Goal: Task Accomplishment & Management: Complete application form

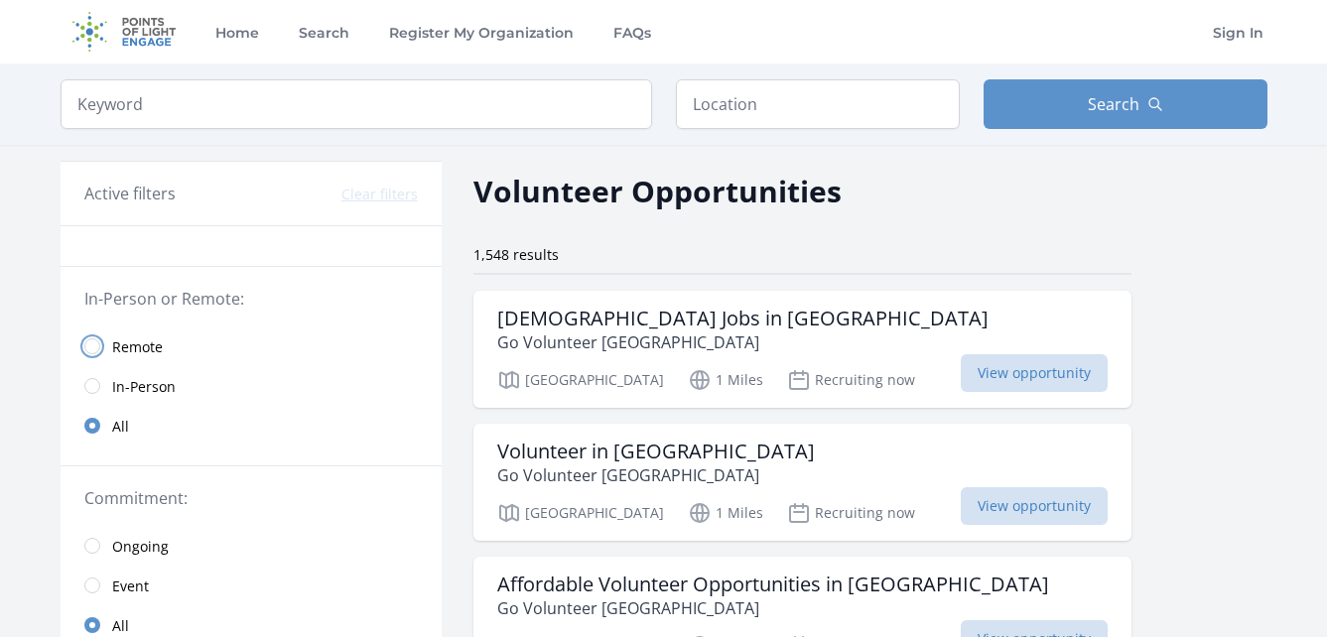
click at [98, 350] on input "radio" at bounding box center [92, 346] width 16 height 16
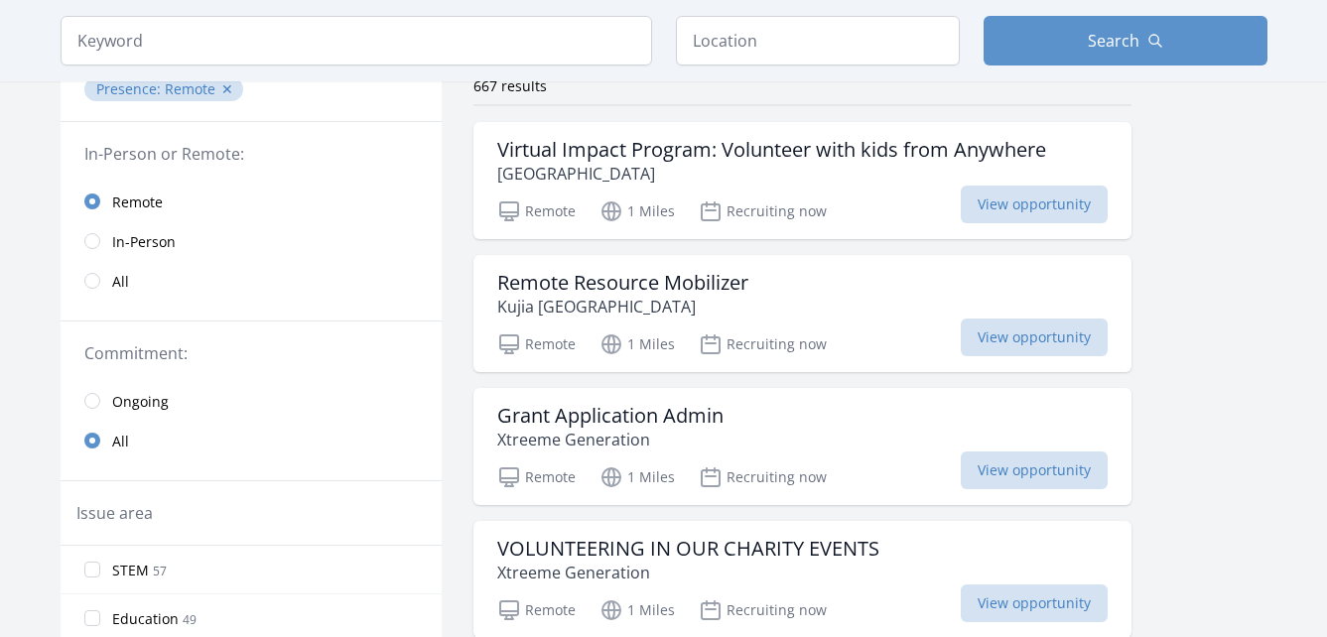
scroll to position [170, 0]
click at [97, 403] on input "radio" at bounding box center [92, 400] width 16 height 16
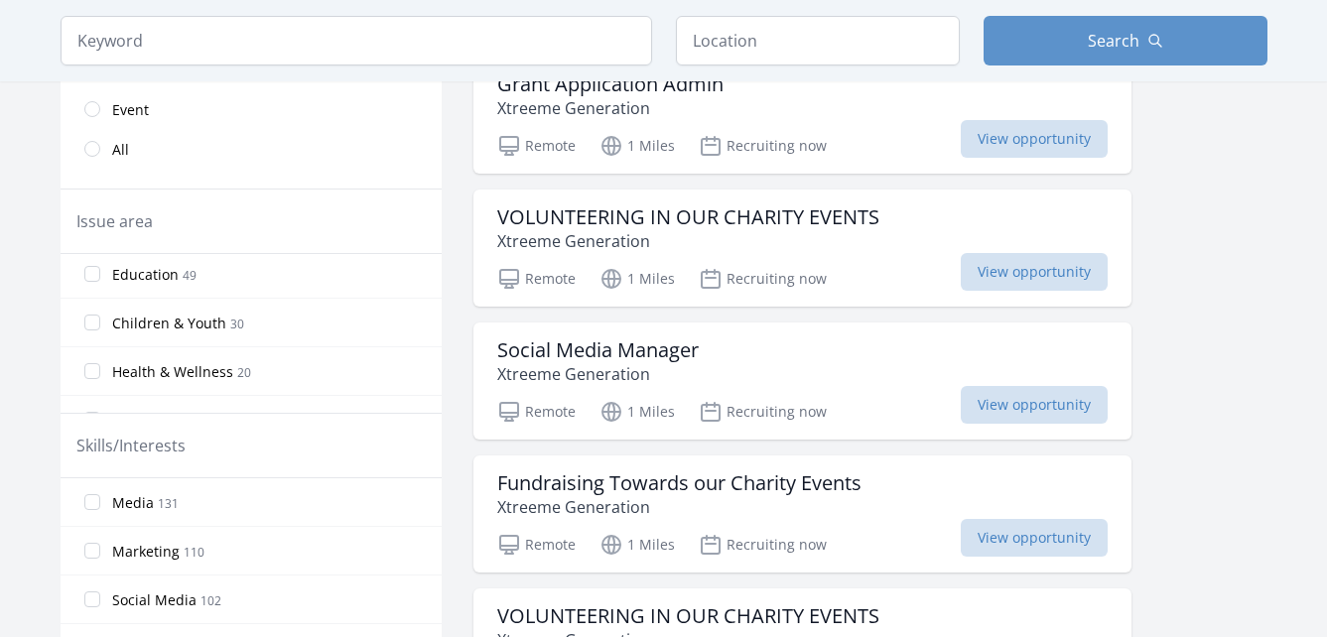
scroll to position [63, 0]
click at [153, 364] on span "Health & Wellness" at bounding box center [172, 362] width 121 height 20
click at [100, 364] on input "Health & Wellness 20" at bounding box center [92, 361] width 16 height 16
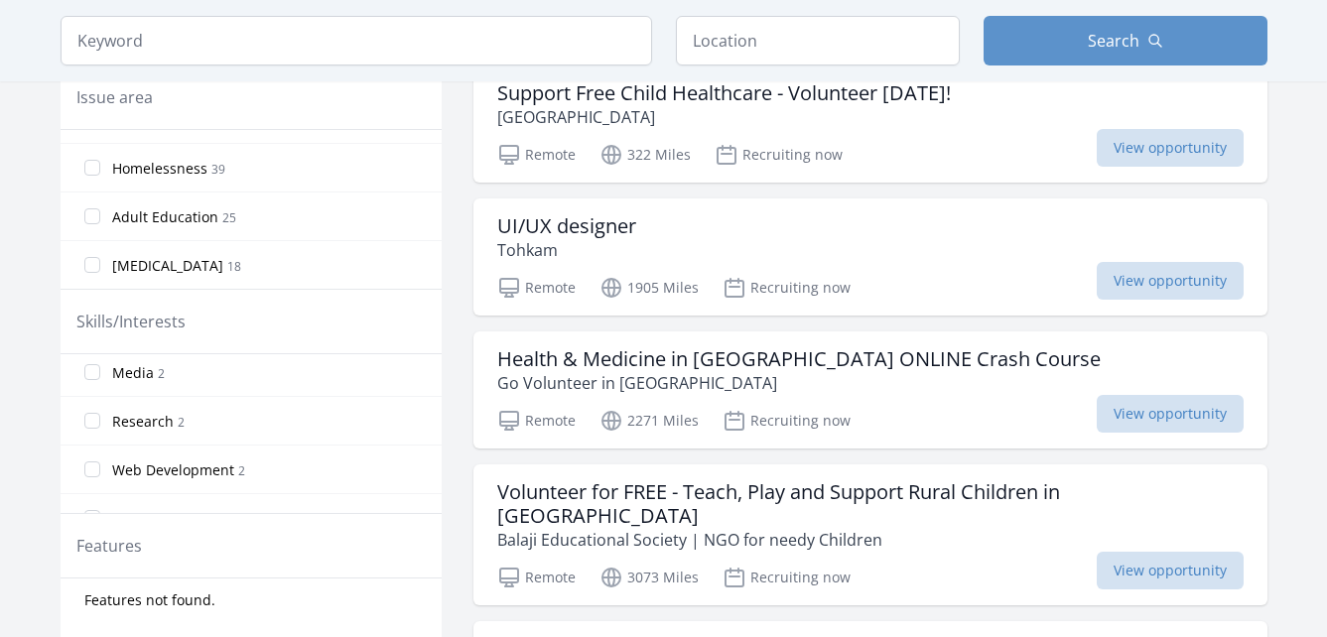
scroll to position [117, 0]
click at [144, 409] on span "Research" at bounding box center [143, 408] width 62 height 20
click at [100, 409] on input "Research 2" at bounding box center [92, 407] width 16 height 16
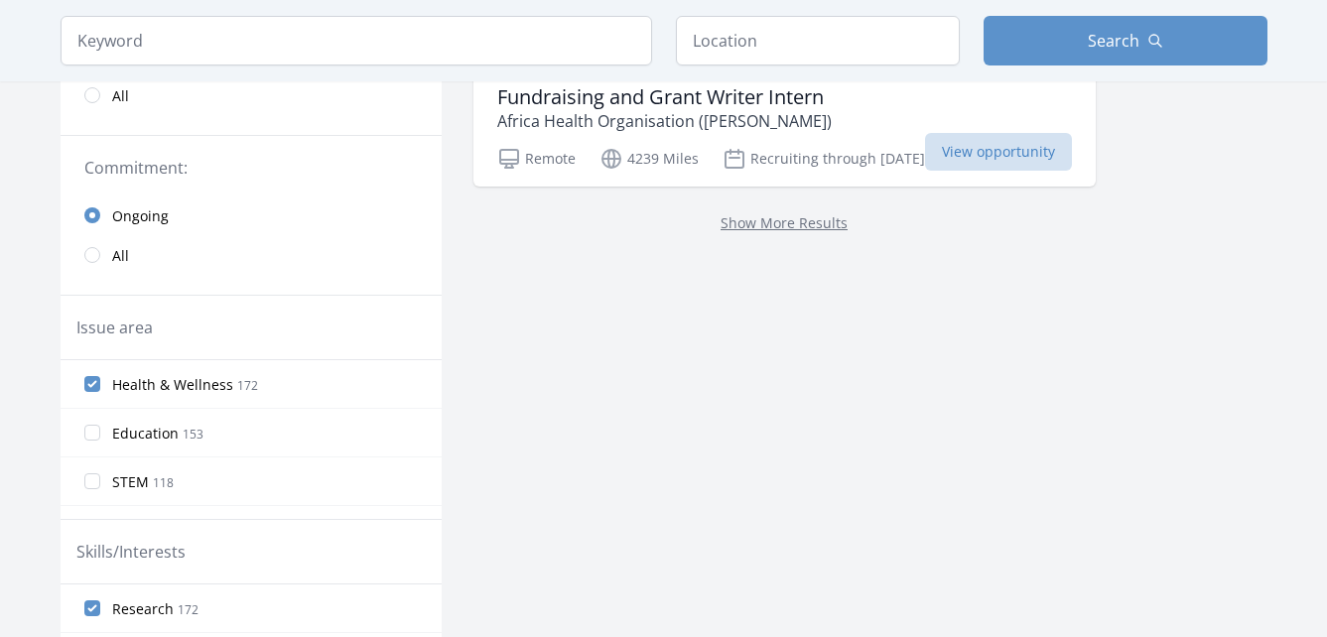
scroll to position [341, 0]
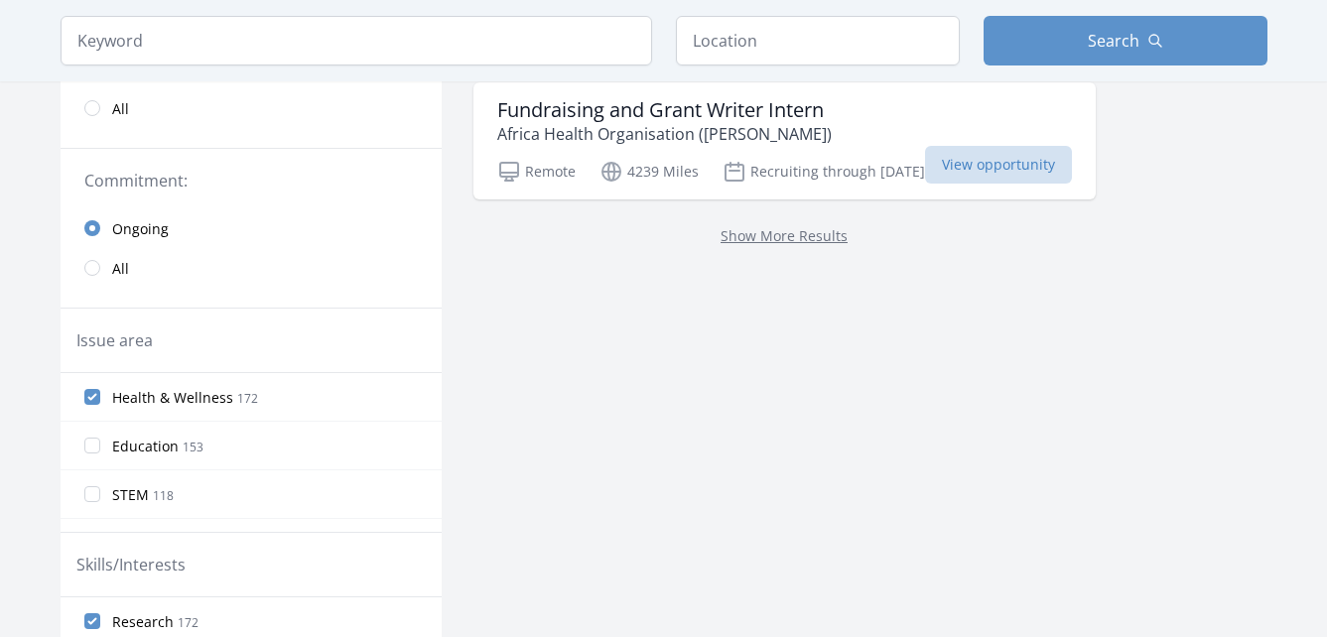
click at [126, 382] on label "Health & Wellness 172" at bounding box center [251, 397] width 381 height 40
click at [100, 389] on input "Health & Wellness 172" at bounding box center [92, 397] width 16 height 16
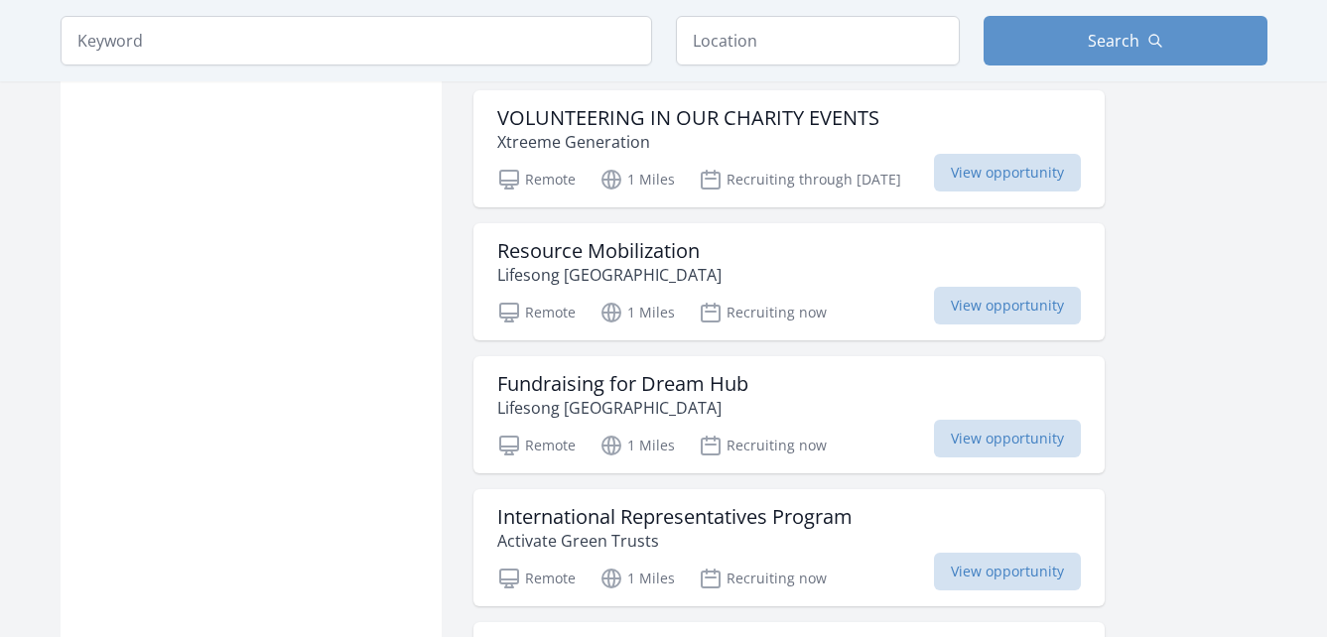
scroll to position [2201, 0]
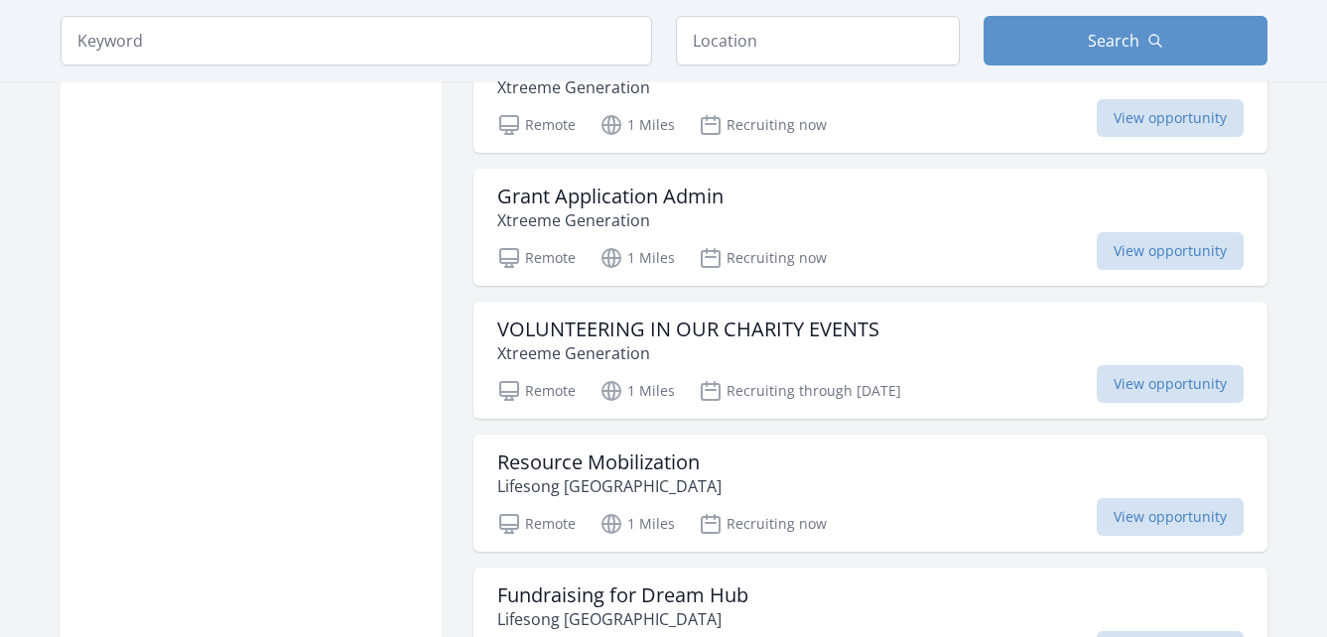
scroll to position [1977, 0]
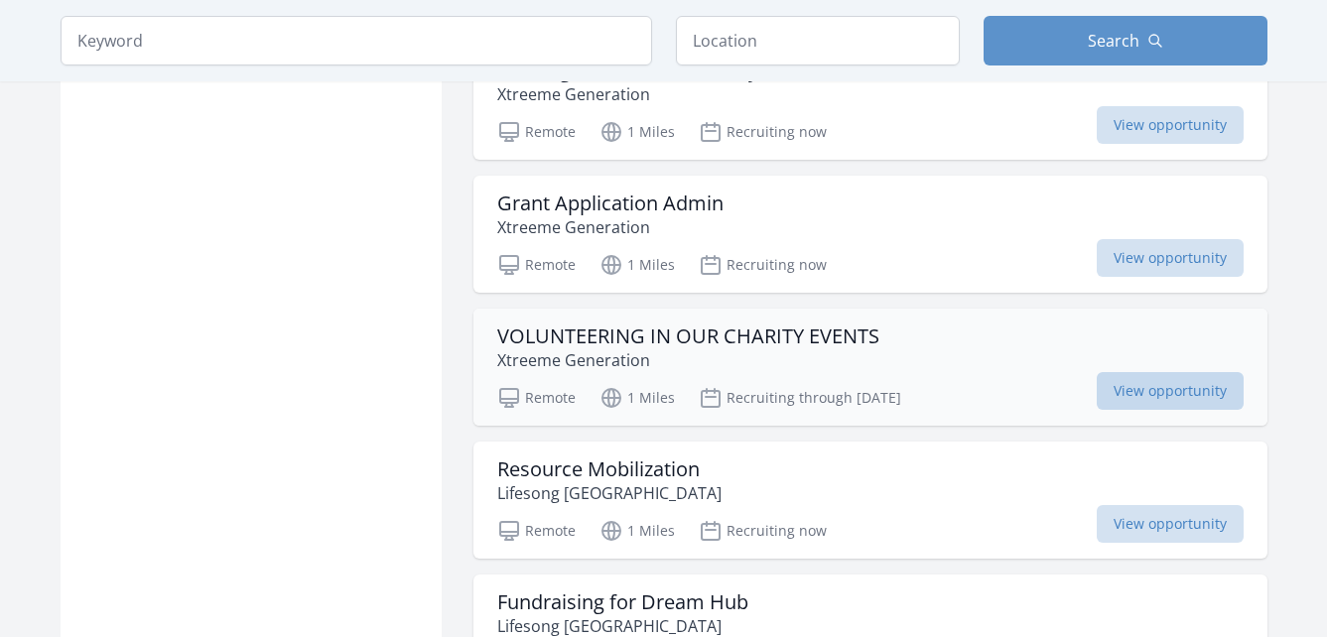
click at [1186, 391] on span "View opportunity" at bounding box center [1170, 391] width 147 height 38
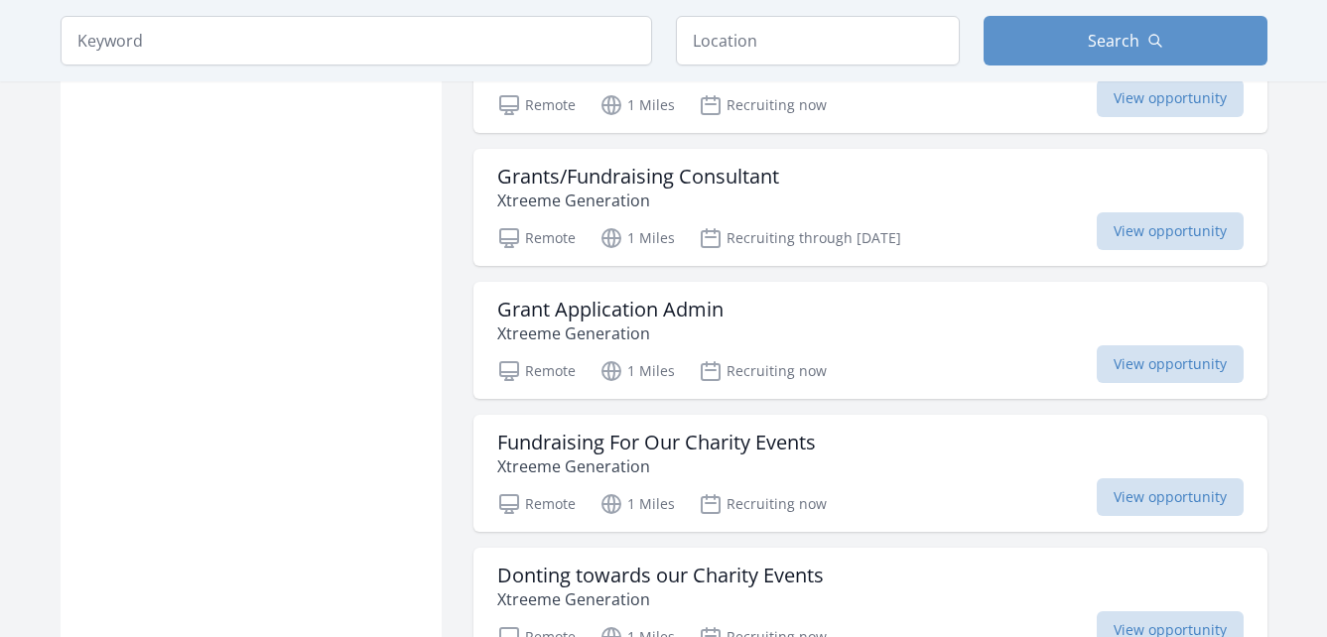
scroll to position [1468, 0]
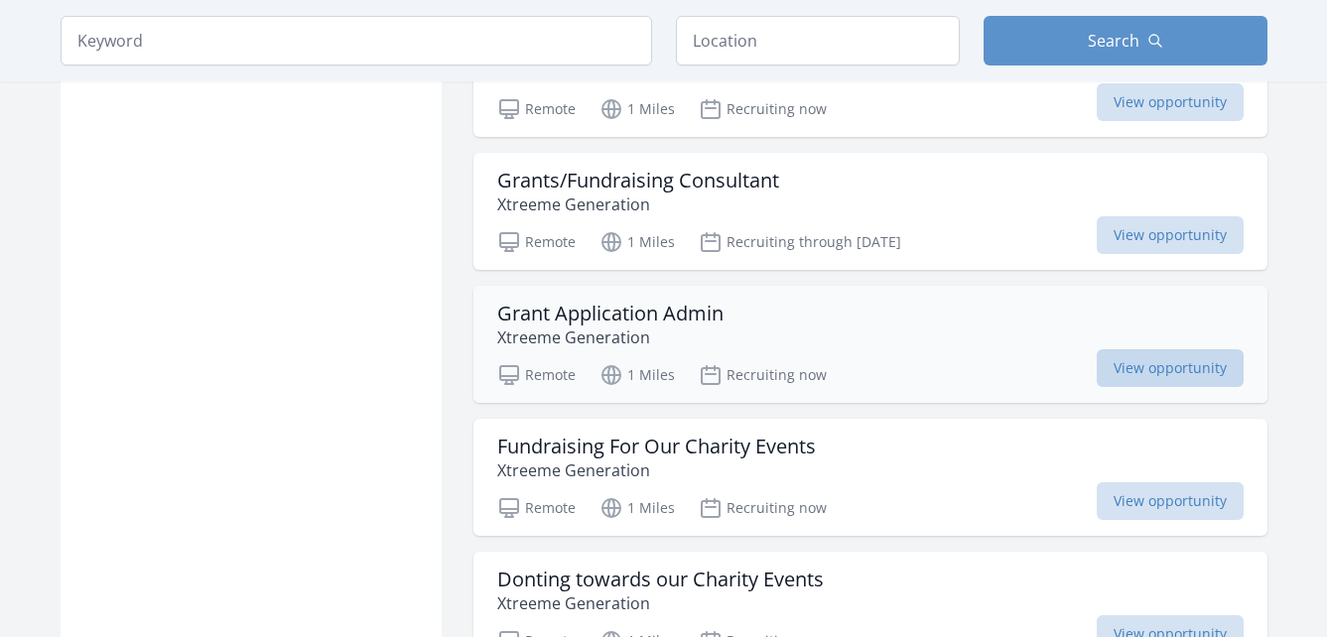
click at [1159, 368] on span "View opportunity" at bounding box center [1170, 368] width 147 height 38
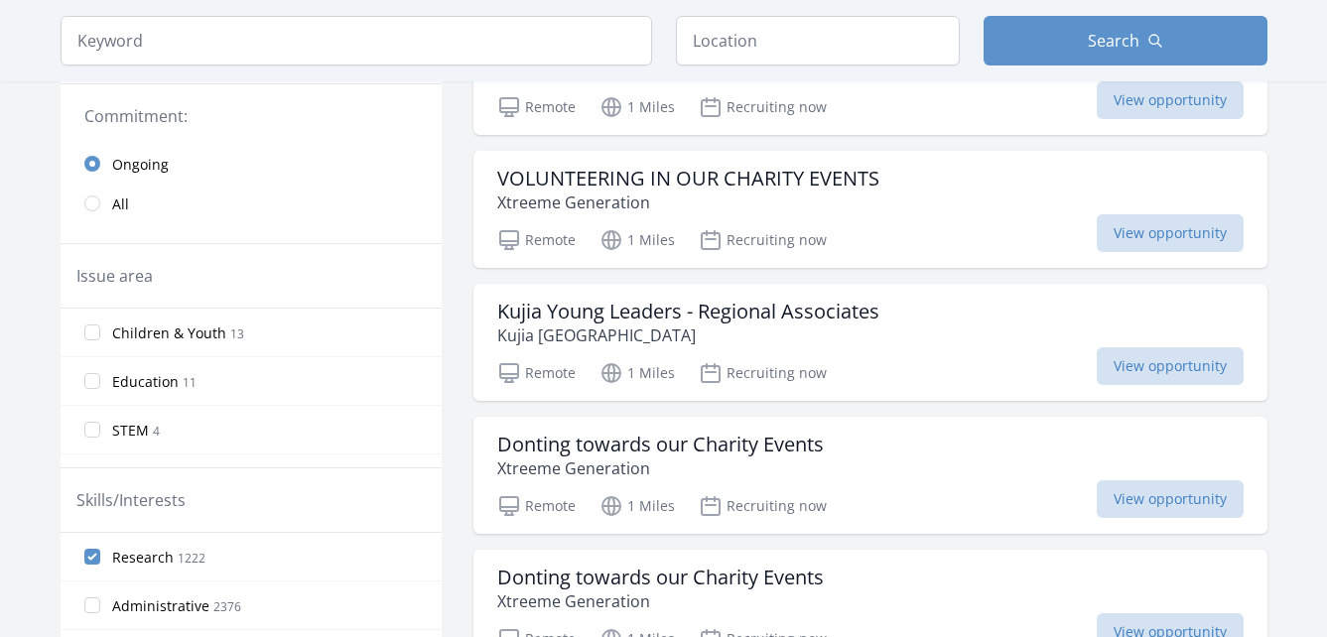
scroll to position [405, 0]
click at [1160, 370] on span "View opportunity" at bounding box center [1170, 367] width 147 height 38
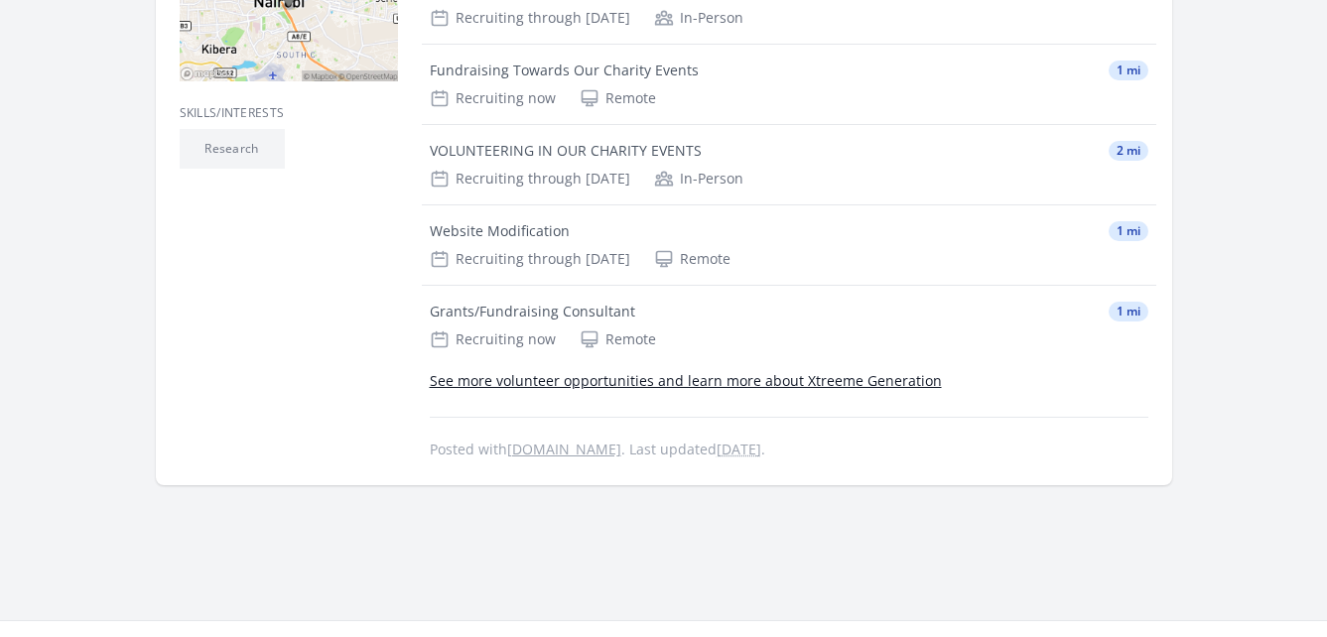
scroll to position [631, 0]
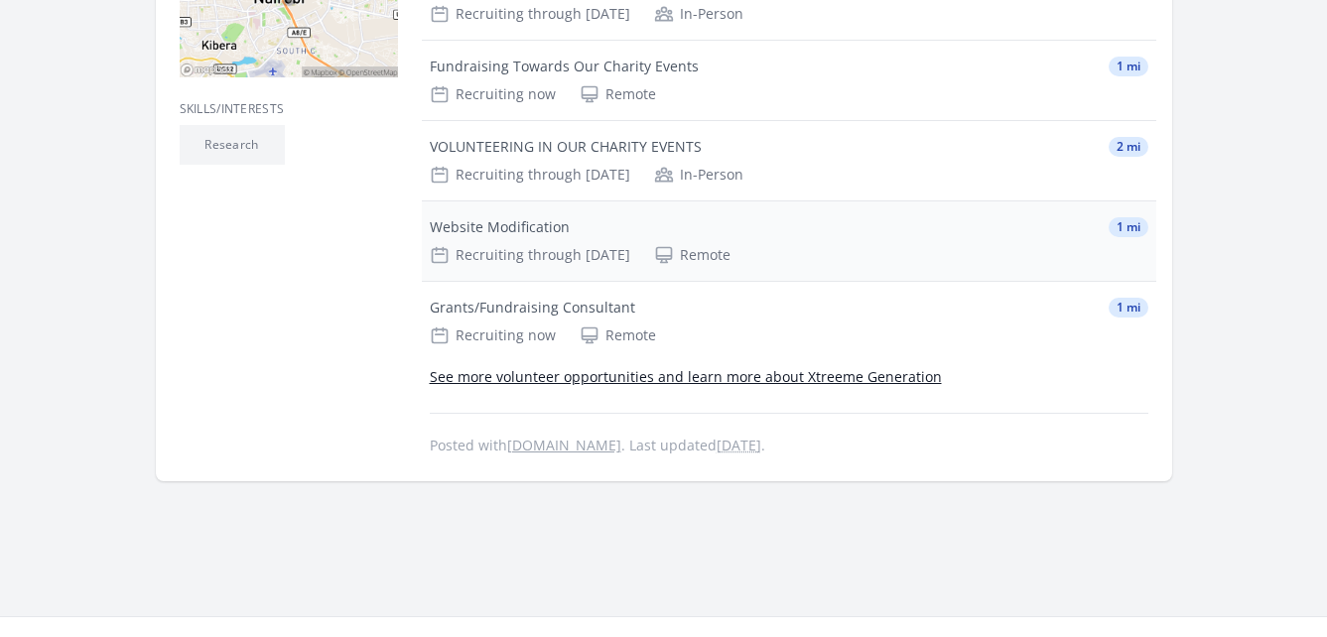
click at [1059, 246] on div "Recruiting through Oct 19th Remote" at bounding box center [789, 255] width 719 height 20
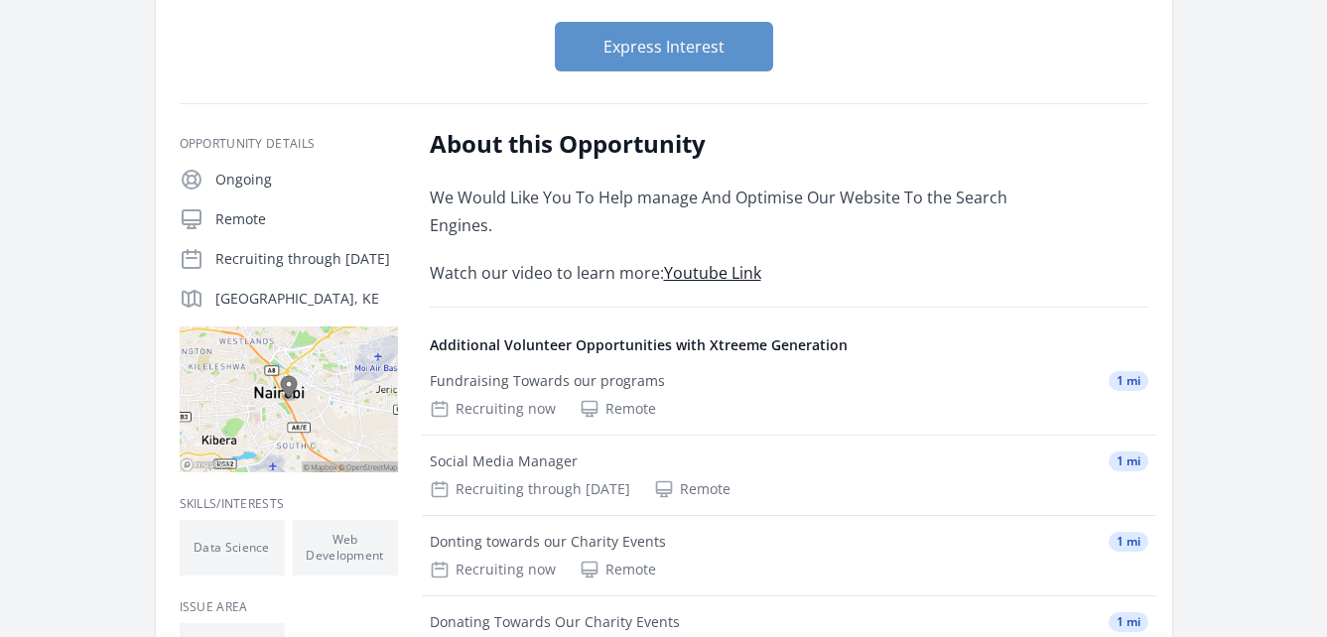
scroll to position [256, 0]
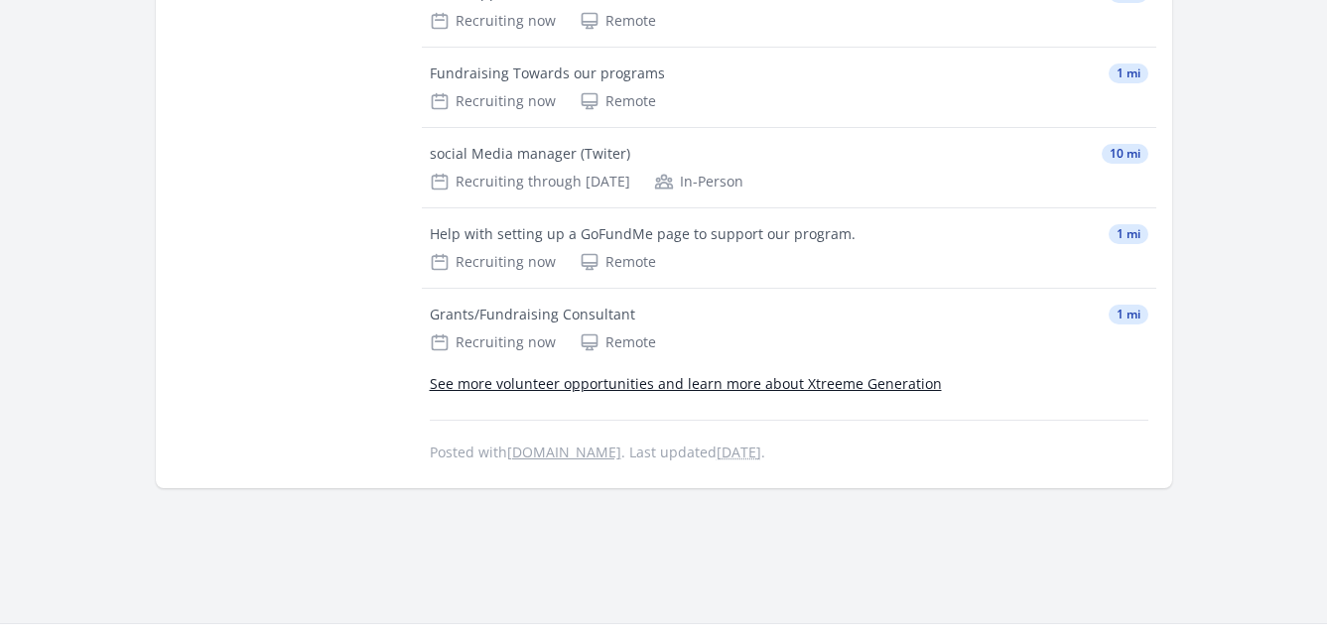
scroll to position [2241, 0]
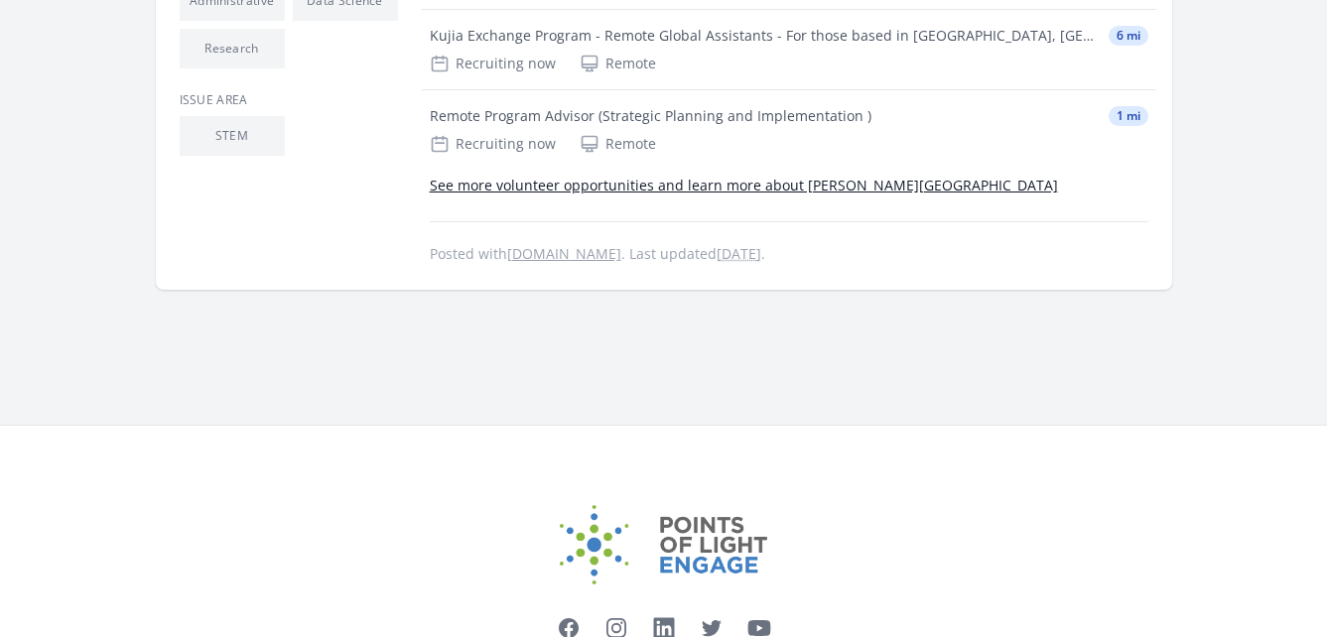
scroll to position [777, 0]
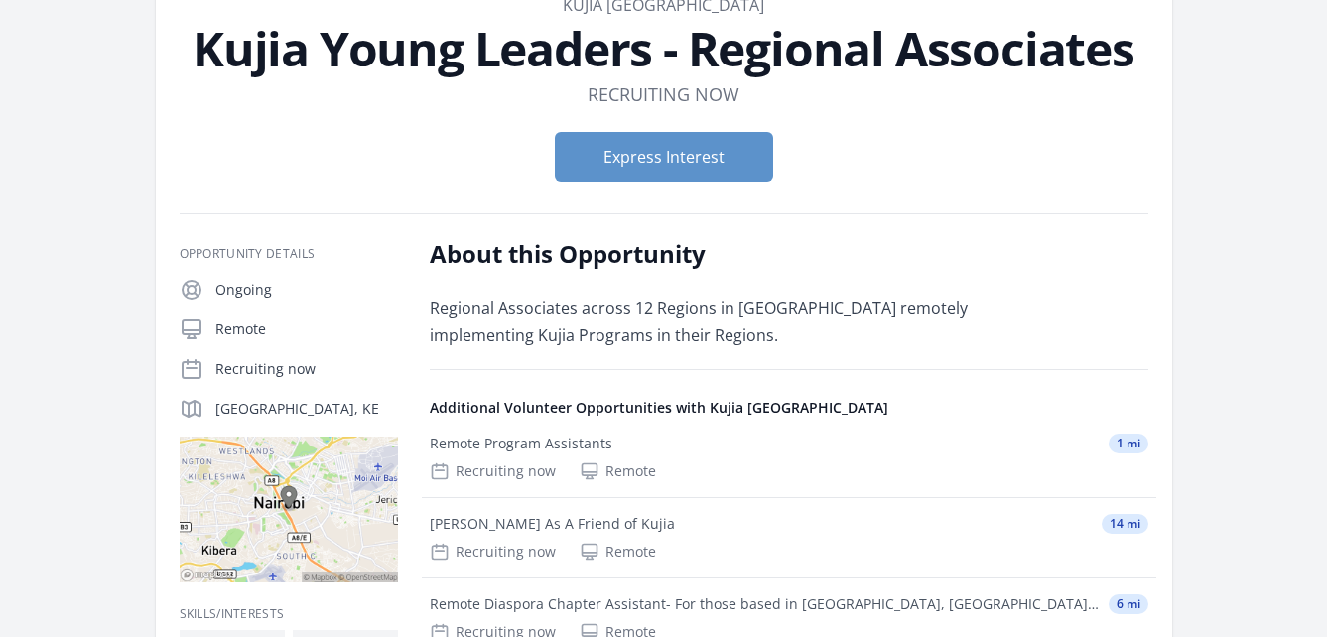
scroll to position [122, 0]
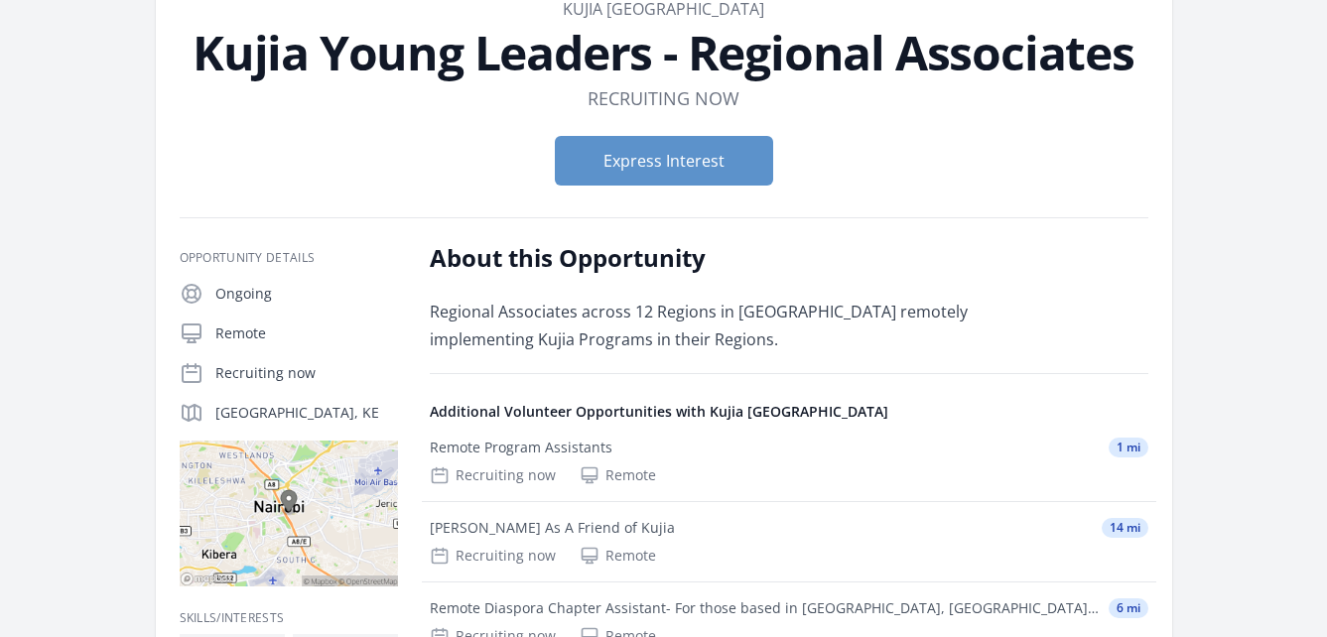
click at [97, 348] on div "Organization Kujia [GEOGRAPHIC_DATA] Kujia Young Leaders - Regional Associates …" at bounding box center [664, 453] width 1207 height 1025
click at [660, 177] on button "Express Interest" at bounding box center [664, 161] width 218 height 50
